Goal: Task Accomplishment & Management: Manage account settings

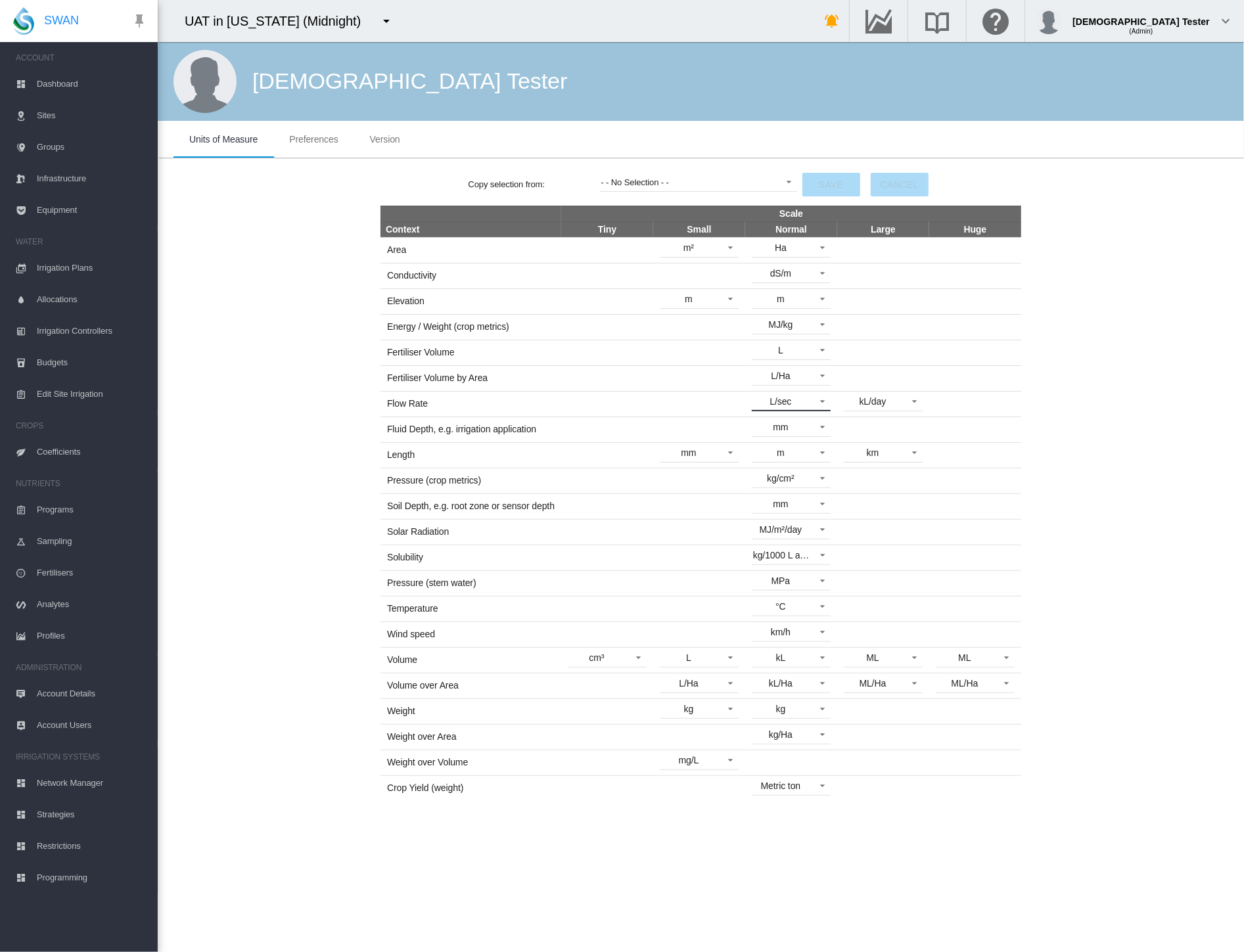
click at [815, 401] on span at bounding box center [818, 401] width 16 height 12
click at [796, 460] on md-option "usg/min" at bounding box center [793, 463] width 100 height 32
click at [824, 183] on button "Save" at bounding box center [831, 184] width 58 height 24
click at [796, 401] on div "usg/min" at bounding box center [781, 401] width 32 height 11
click at [796, 337] on md-option "L/sec" at bounding box center [793, 337] width 100 height 32
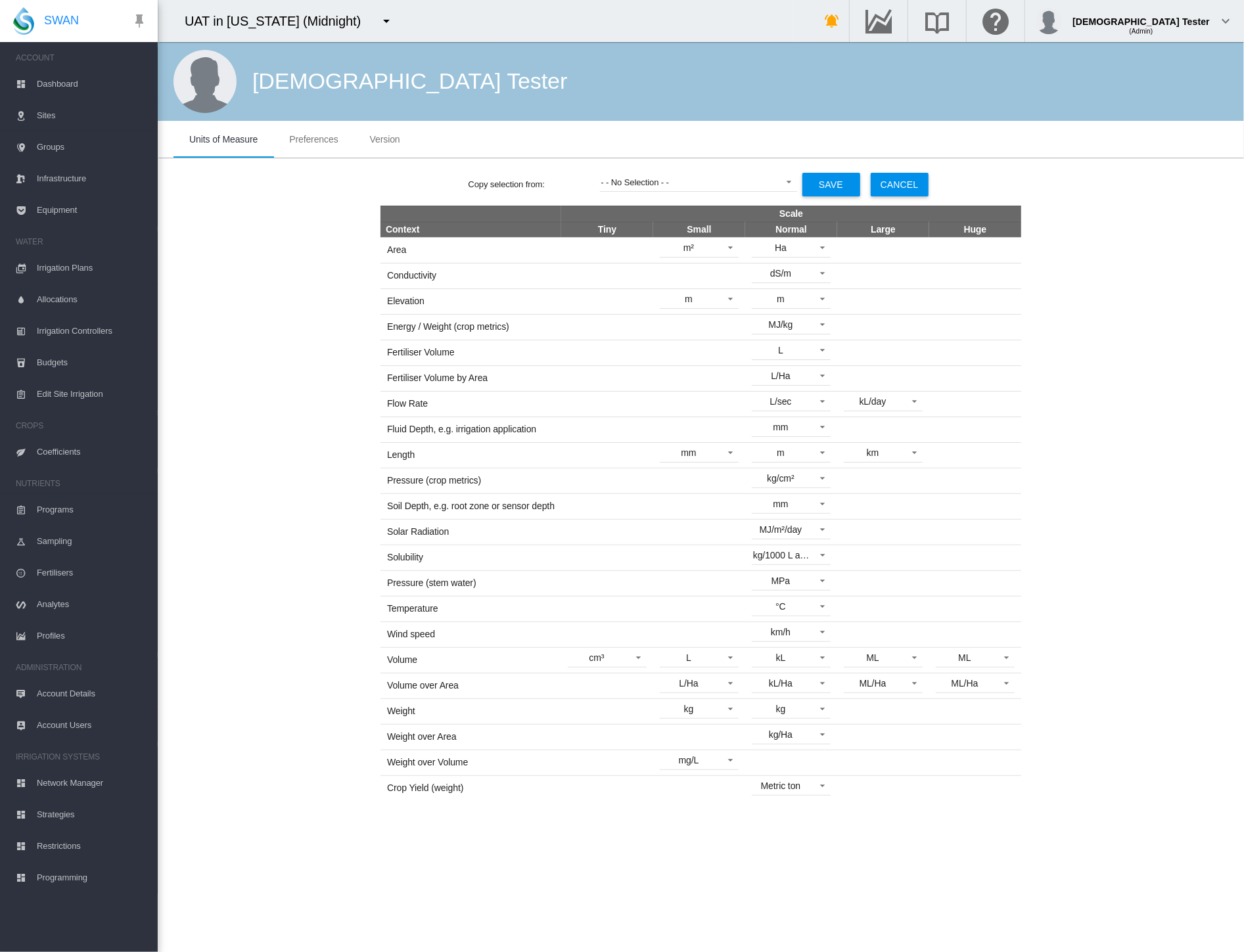
click at [825, 184] on button "Save" at bounding box center [831, 184] width 58 height 24
click at [778, 396] on div "L/sec" at bounding box center [781, 401] width 22 height 11
click at [777, 488] on md-option "m³/hr" at bounding box center [793, 495] width 100 height 32
click at [836, 189] on button "Save" at bounding box center [831, 184] width 58 height 24
